Goal: Information Seeking & Learning: Learn about a topic

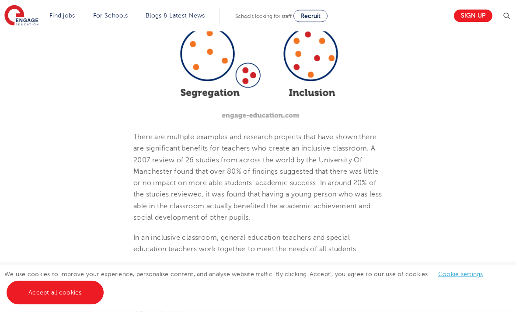
scroll to position [604, 0]
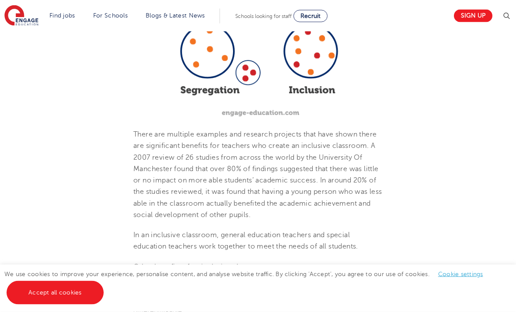
click at [510, 311] on div "We use cookies to improve your experience, personalise content, and analyse web…" at bounding box center [258, 288] width 516 height 47
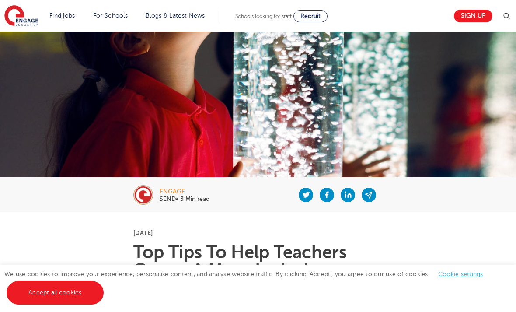
scroll to position [0, 0]
